Goal: Transaction & Acquisition: Purchase product/service

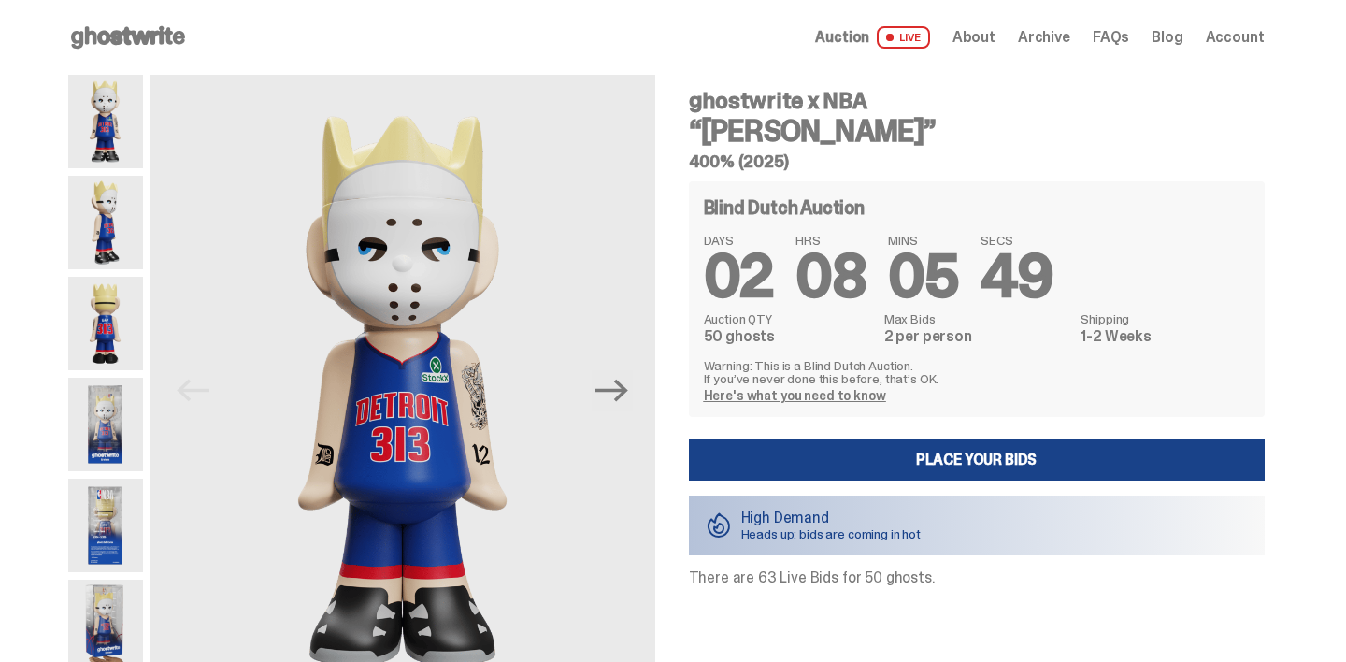
click at [186, 59] on div "Open main menu Home Auction LIVE About Archive FAQs Blog Account" at bounding box center [666, 37] width 1196 height 75
click at [183, 50] on icon at bounding box center [128, 37] width 120 height 30
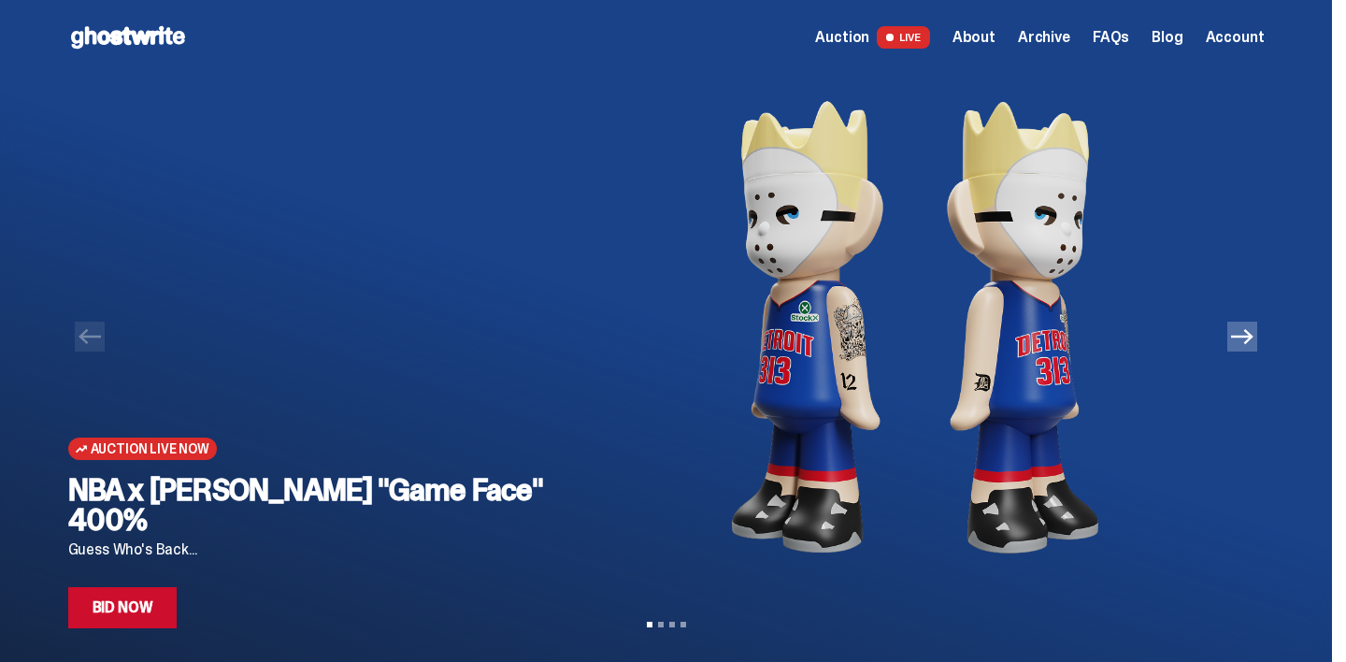
click at [1242, 330] on button "Next" at bounding box center [1242, 336] width 30 height 30
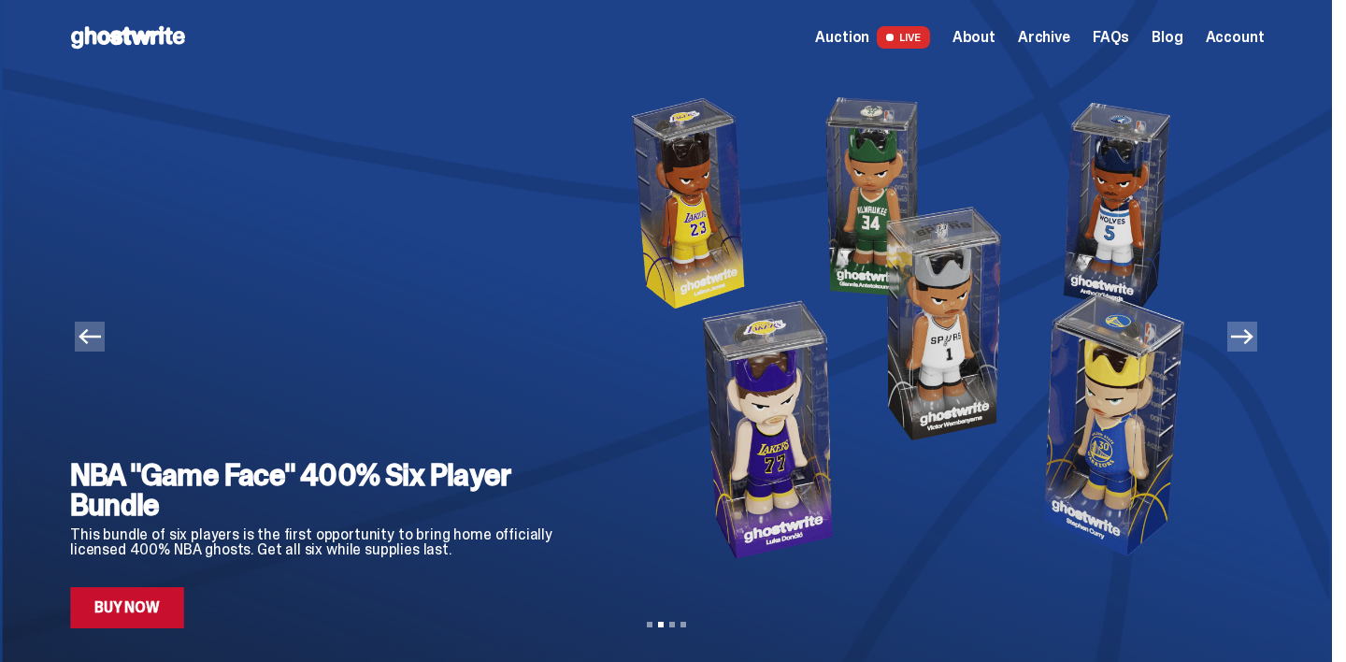
click at [1242, 330] on button "Next" at bounding box center [1242, 336] width 30 height 30
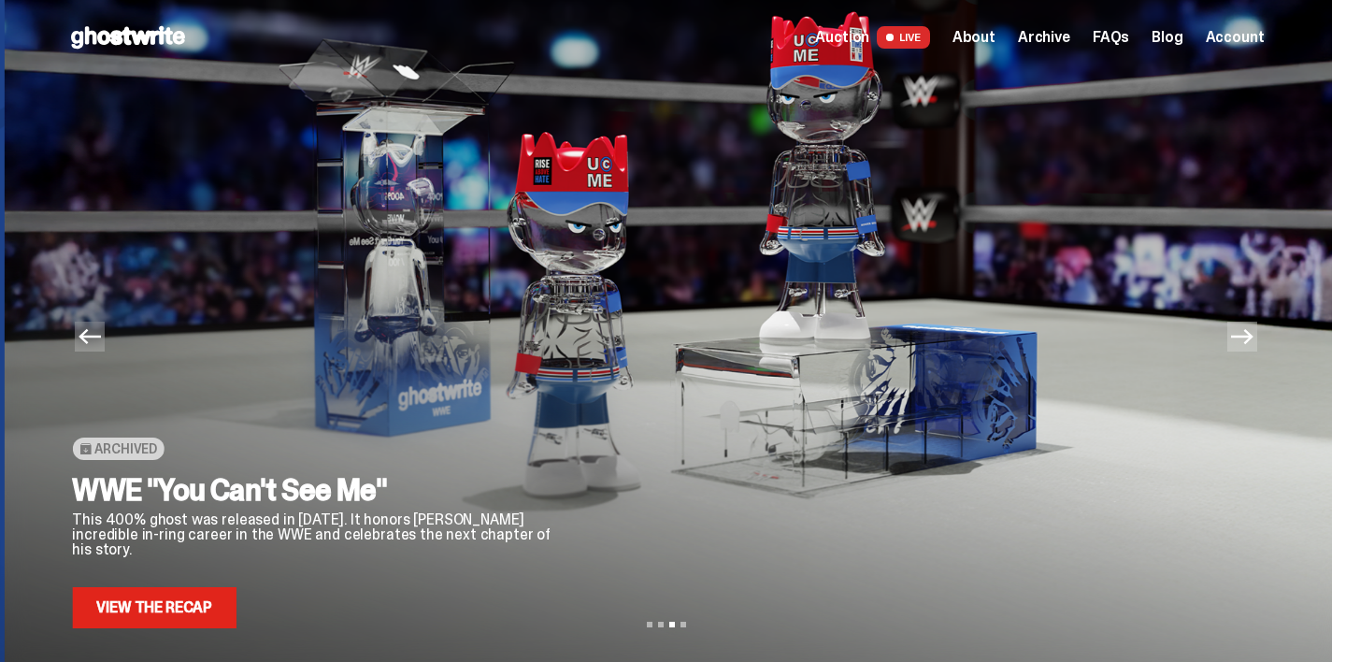
click at [1242, 330] on button "Next" at bounding box center [1242, 336] width 30 height 30
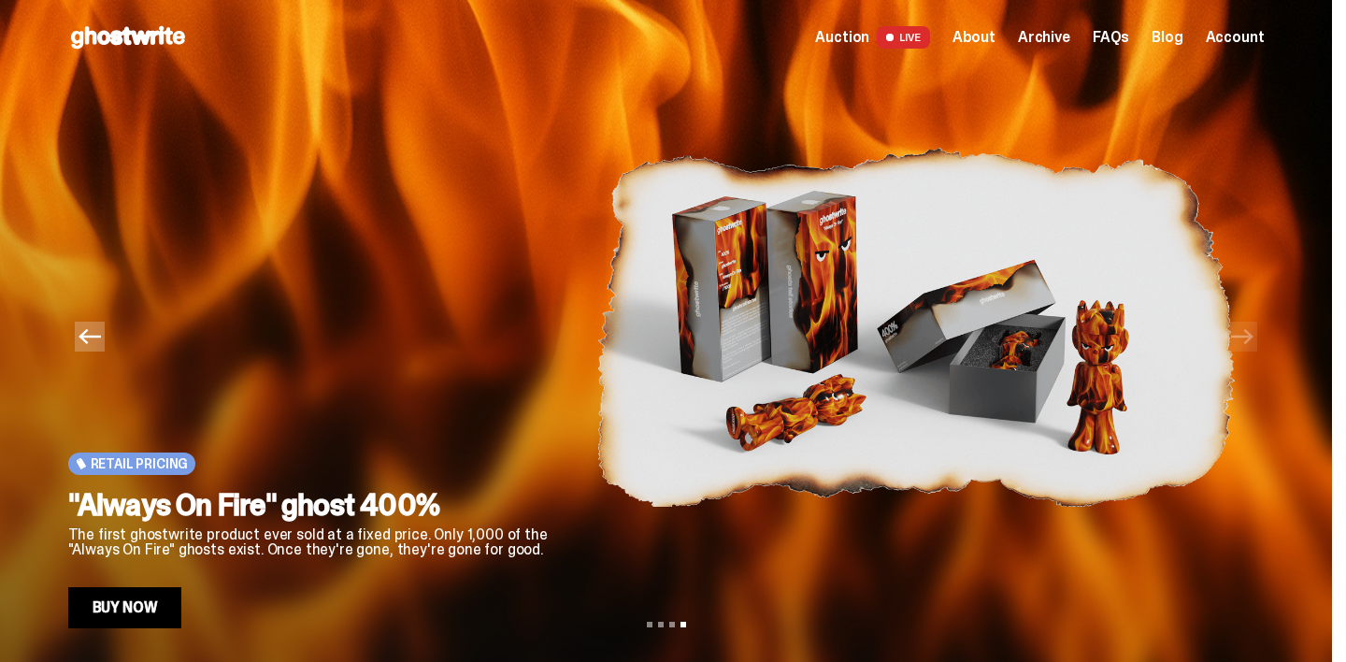
click at [78, 323] on button "Previous" at bounding box center [90, 336] width 30 height 30
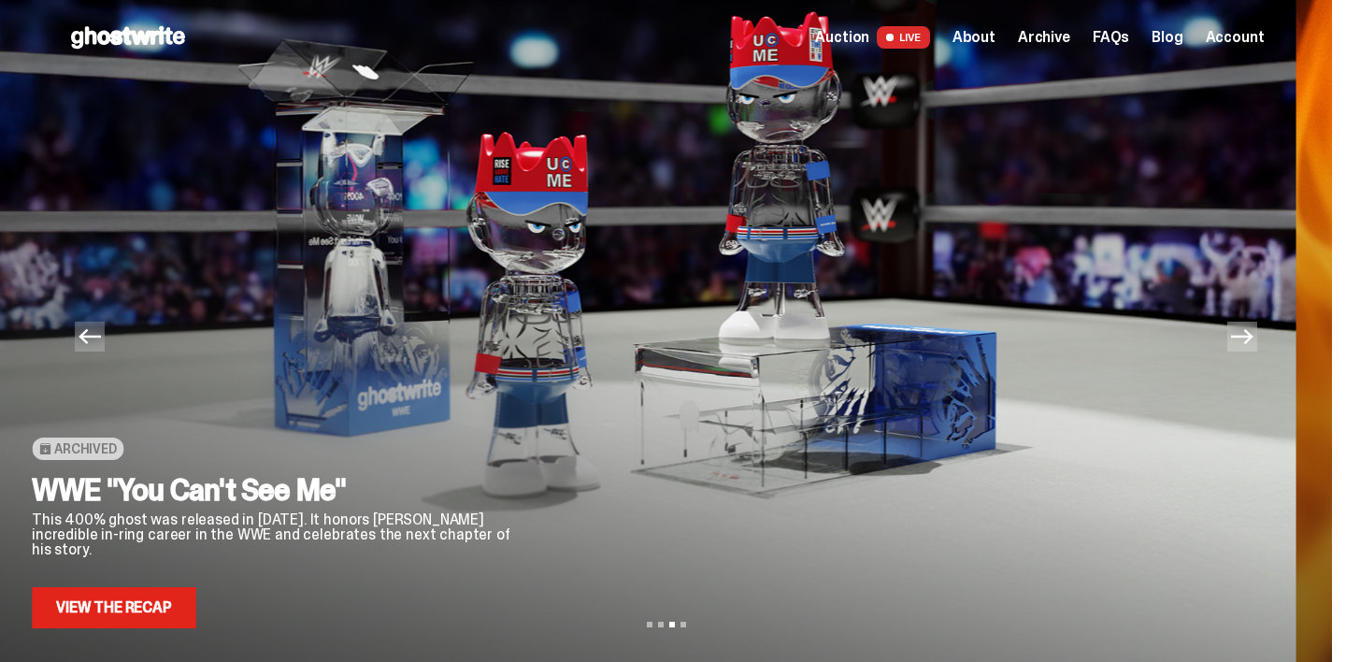
click at [78, 323] on button "Previous" at bounding box center [90, 336] width 30 height 30
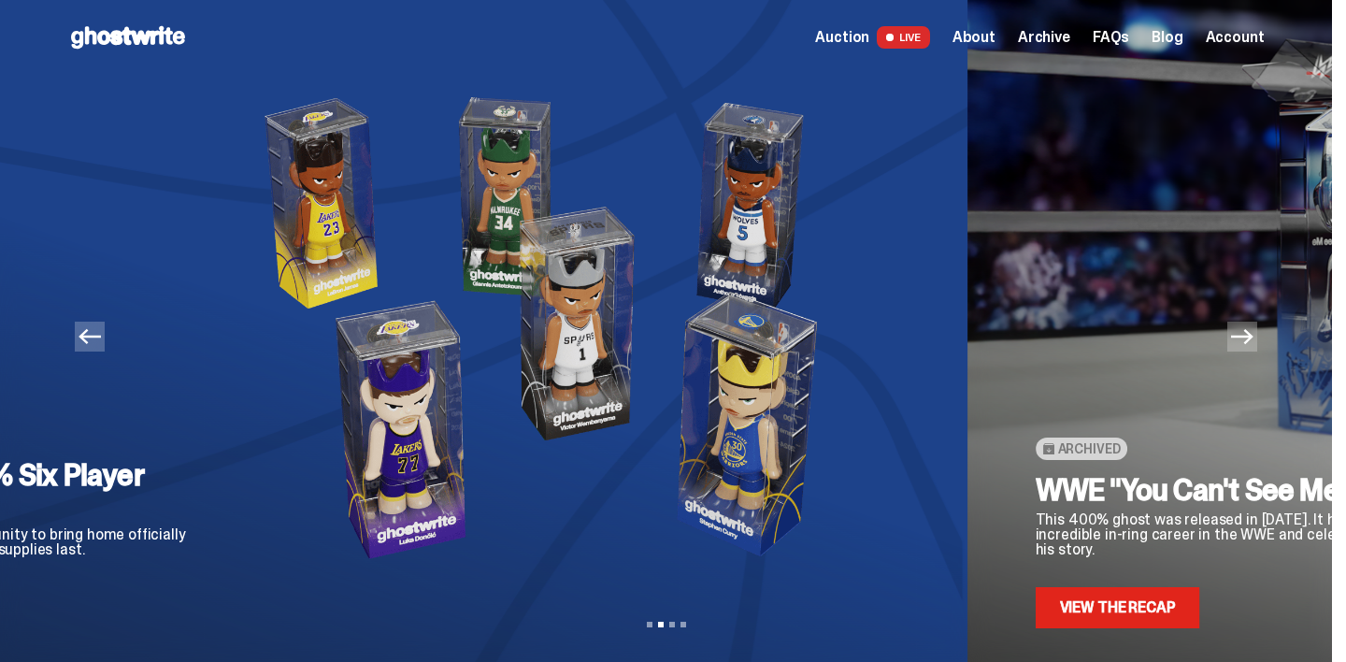
click at [78, 323] on button "Previous" at bounding box center [90, 336] width 30 height 30
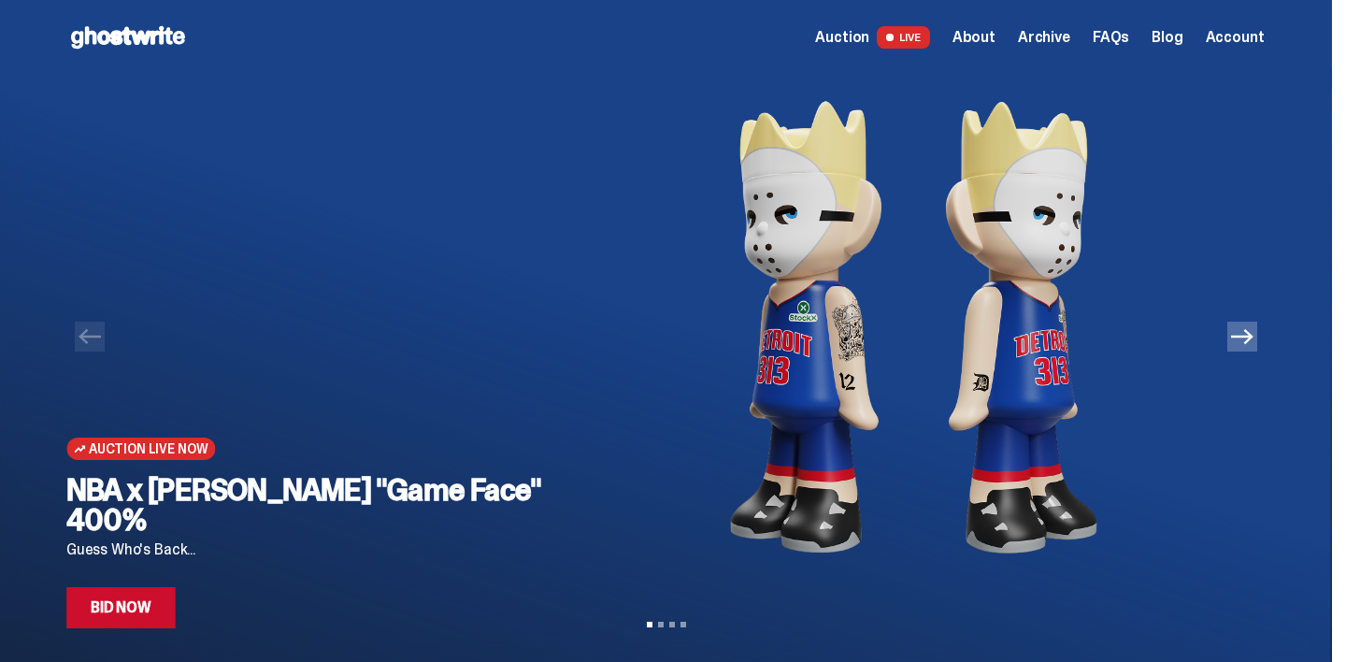
click at [218, 564] on div "NBA x [PERSON_NAME] "Game Face" 400% Guess Who's Back... Bid Now" at bounding box center [315, 551] width 498 height 153
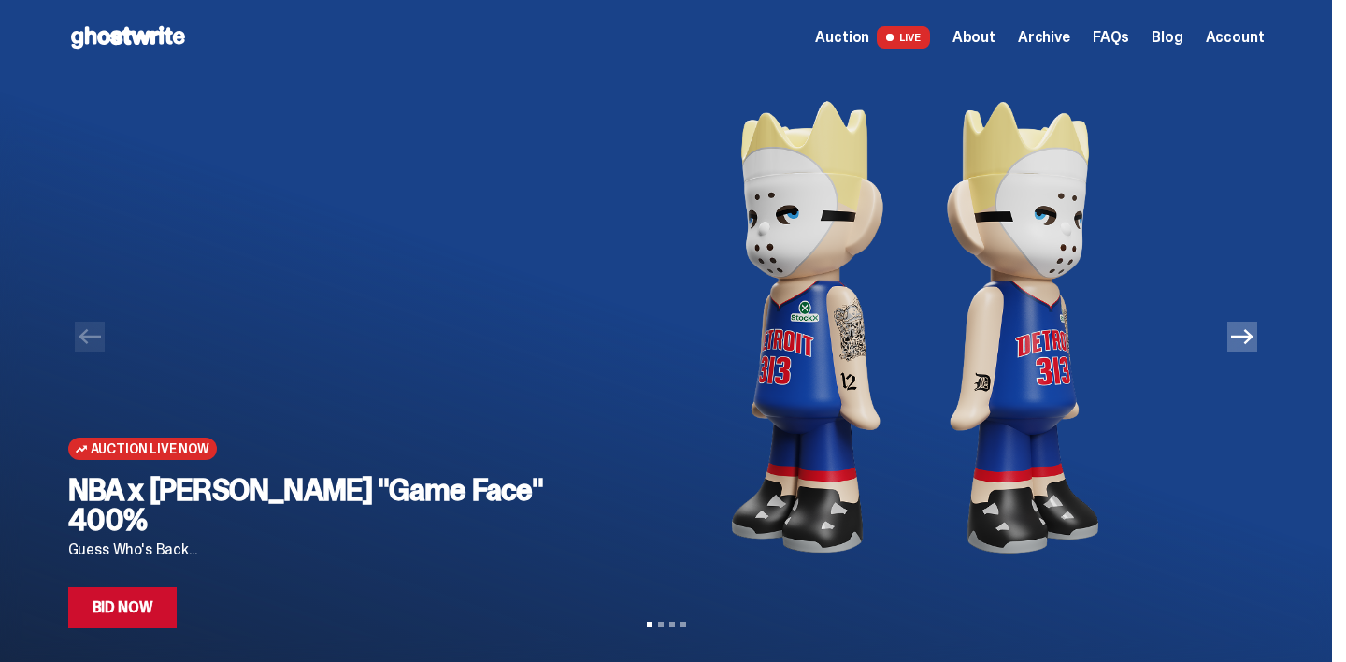
click at [134, 615] on link "Bid Now" at bounding box center [122, 607] width 109 height 41
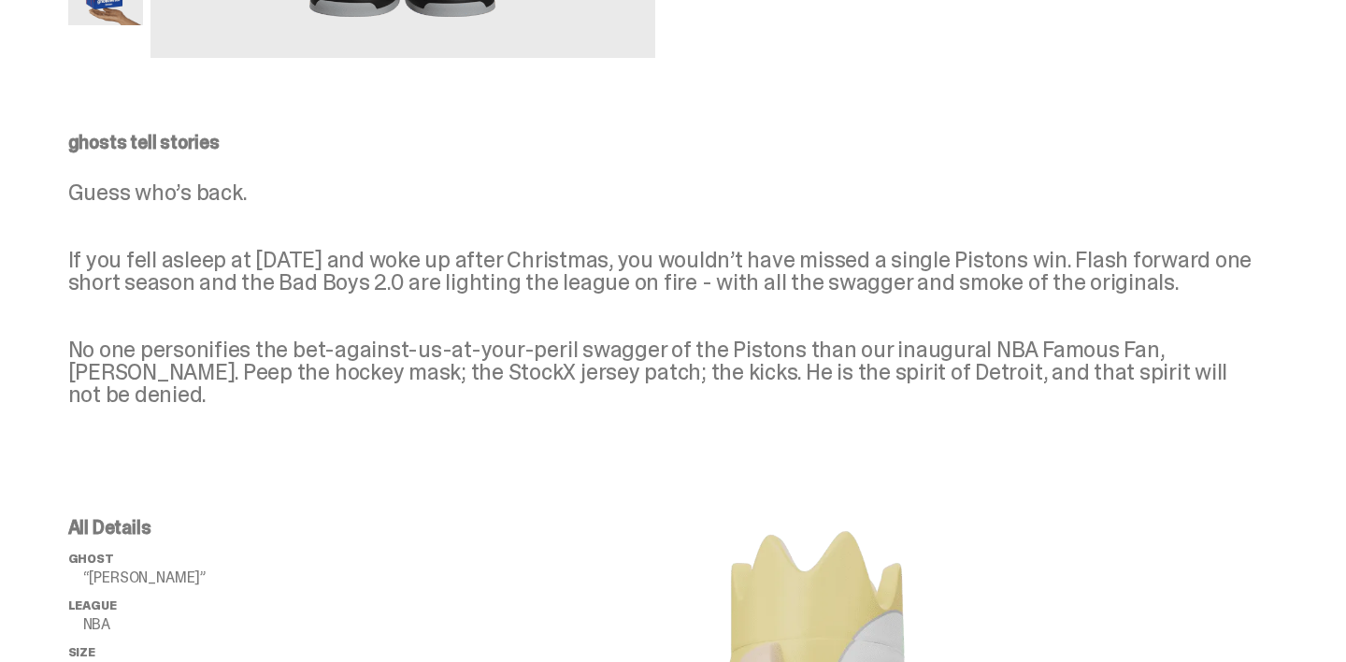
scroll to position [81, 0]
